Goal: Task Accomplishment & Management: Use online tool/utility

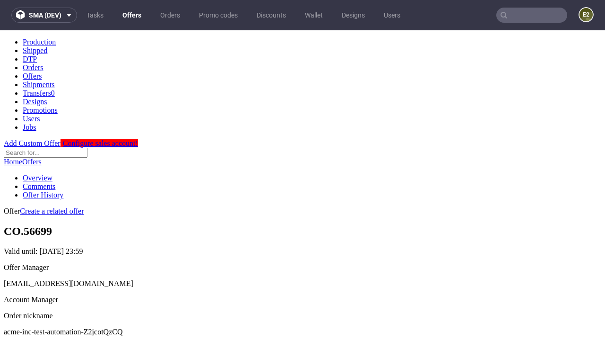
scroll to position [94, 0]
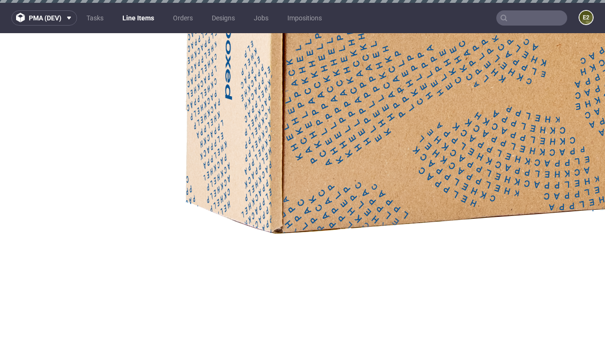
select select "accepted"
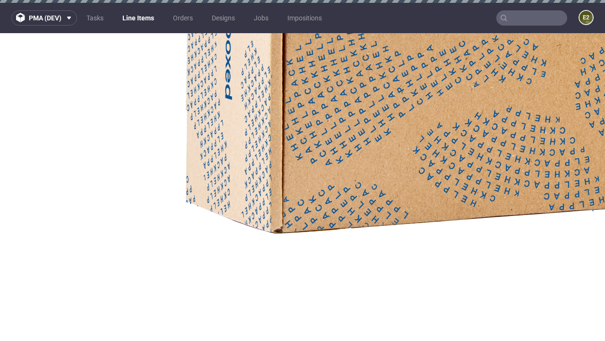
select select "received"
select select "accepted_dtp_issue_reprint"
